Goal: Information Seeking & Learning: Learn about a topic

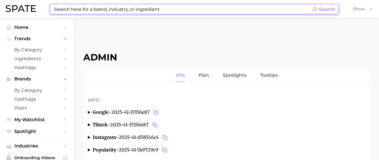
click at [88, 12] on input at bounding box center [183, 9] width 259 height 10
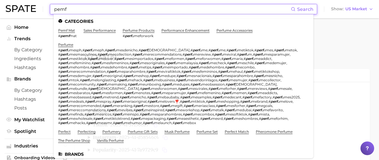
drag, startPoint x: 80, startPoint y: 10, endPoint x: -5, endPoint y: 2, distance: 85.1
click at [0, 2] on html "pemf Search Categories pemf mat # pemf mat sales performance perfume products #…" at bounding box center [189, 80] width 379 height 160
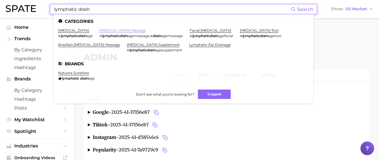
type input "lymphatic drain"
click at [124, 31] on link "[MEDICAL_DATA] massage" at bounding box center [123, 30] width 47 height 4
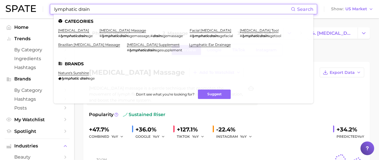
click at [118, 6] on input "lymphatic drain" at bounding box center [172, 9] width 237 height 10
click at [208, 31] on link "facial [MEDICAL_DATA]" at bounding box center [211, 30] width 42 height 4
